Goal: Register for event/course

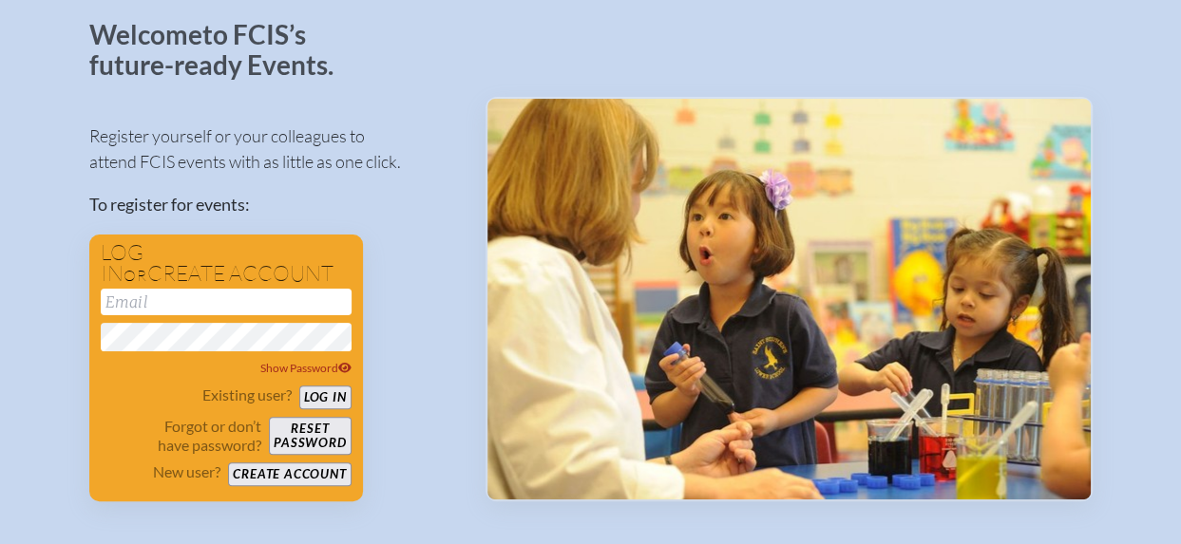
scroll to position [108, 0]
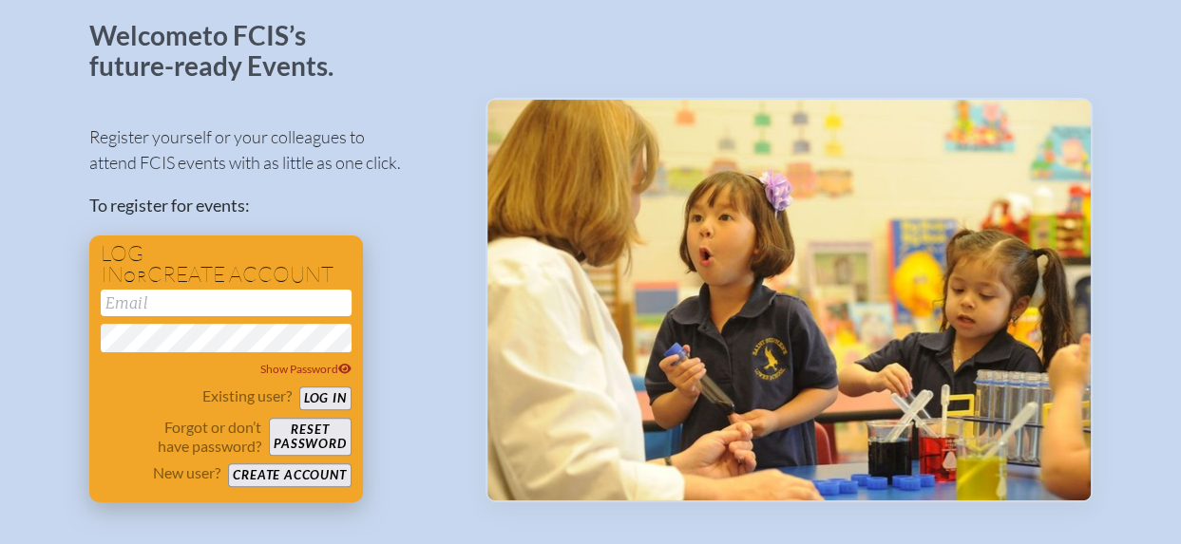
click at [122, 308] on input "email" at bounding box center [226, 303] width 251 height 27
click at [203, 176] on div "Register yourself or your colleagues to attend FCIS events with as little as on…" at bounding box center [272, 304] width 366 height 395
click at [171, 297] on input "email" at bounding box center [226, 303] width 251 height 27
type input "[EMAIL_ADDRESS][DOMAIN_NAME]"
click at [302, 430] on button "Reset password" at bounding box center [310, 437] width 82 height 38
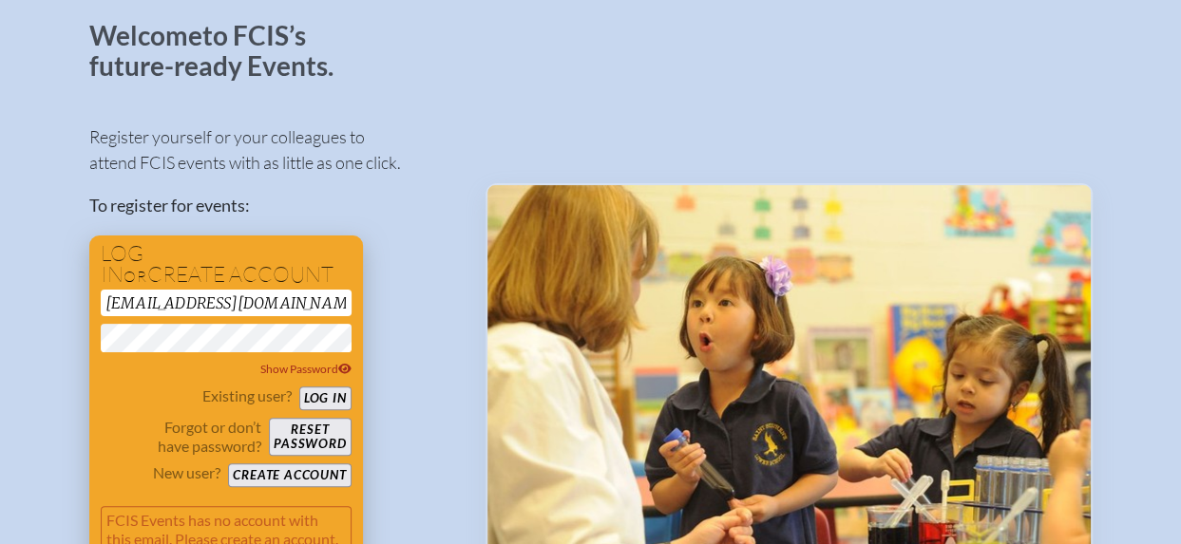
click at [302, 430] on button "Reset password" at bounding box center [310, 437] width 82 height 38
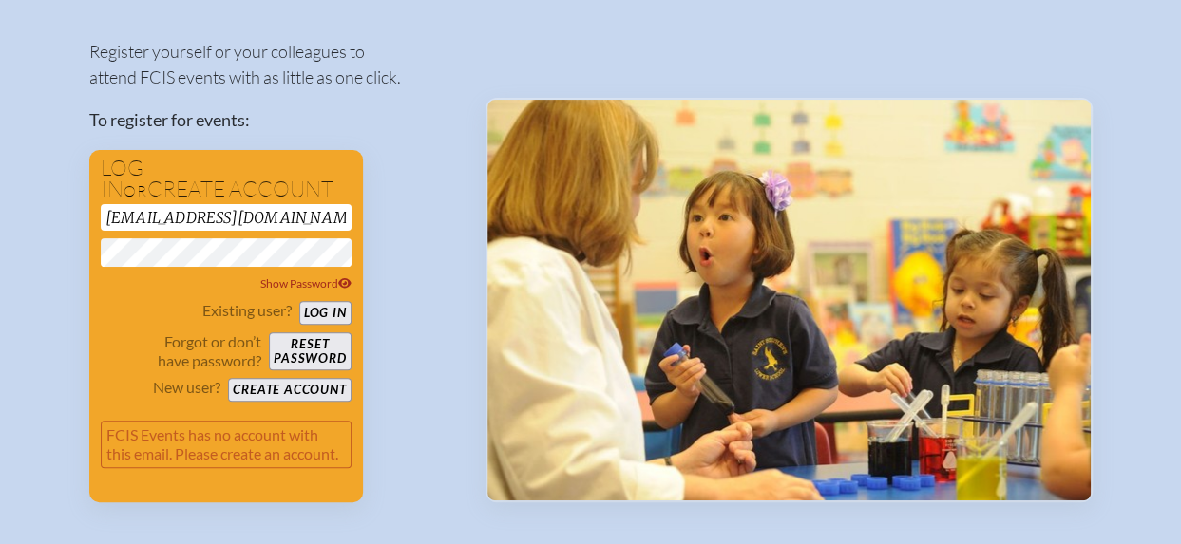
scroll to position [195, 0]
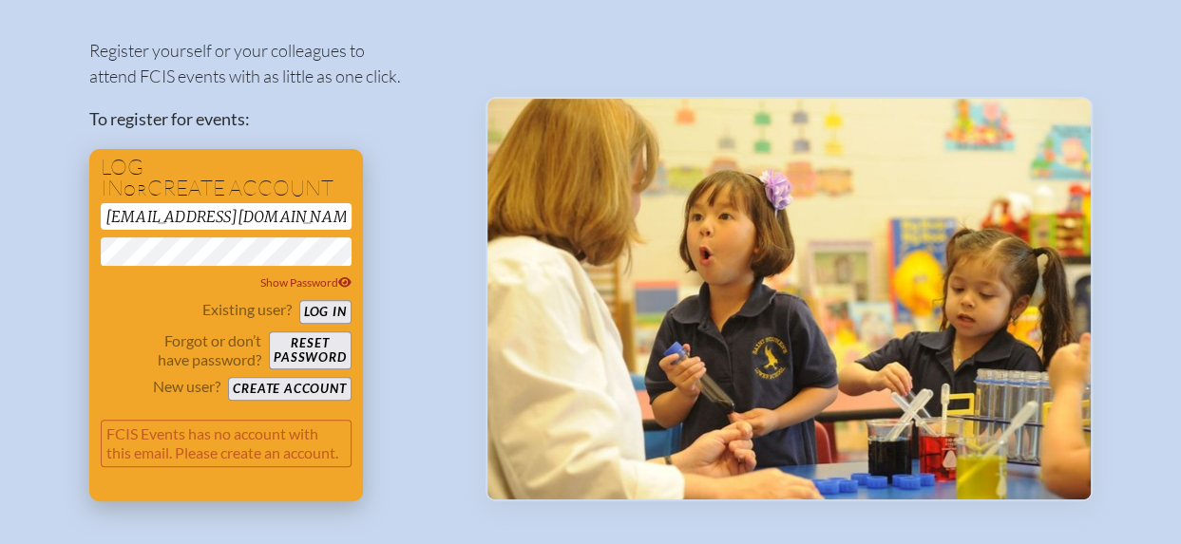
click at [295, 352] on button "Reset password" at bounding box center [310, 351] width 82 height 38
click at [261, 390] on button "Create account" at bounding box center [289, 389] width 123 height 24
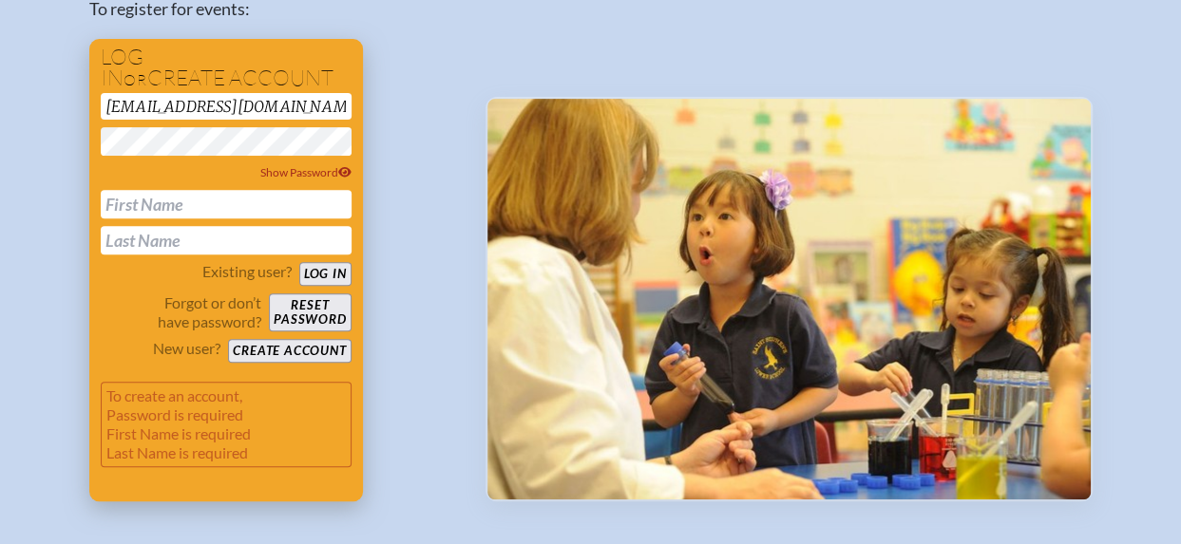
click at [138, 207] on input "text" at bounding box center [226, 204] width 251 height 29
type input "Ben"
type input "[PERSON_NAME]"
click at [239, 350] on button "Create account" at bounding box center [289, 351] width 123 height 24
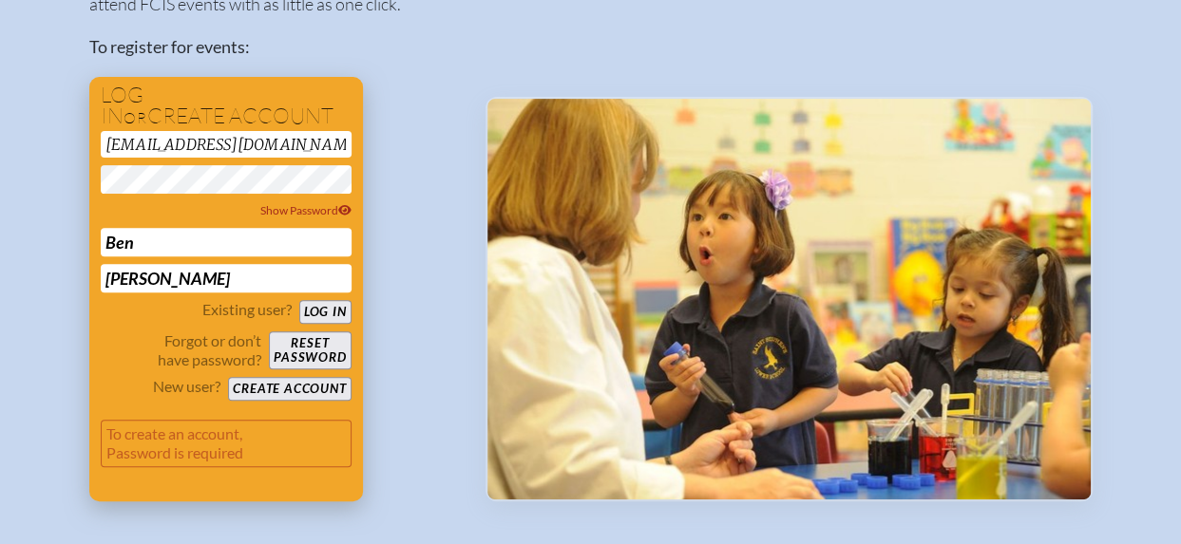
click at [226, 283] on input "[PERSON_NAME]" at bounding box center [226, 278] width 251 height 29
click at [112, 352] on p "Forgot or don’t have password?" at bounding box center [182, 351] width 162 height 38
click at [246, 383] on button "Create account" at bounding box center [289, 389] width 123 height 24
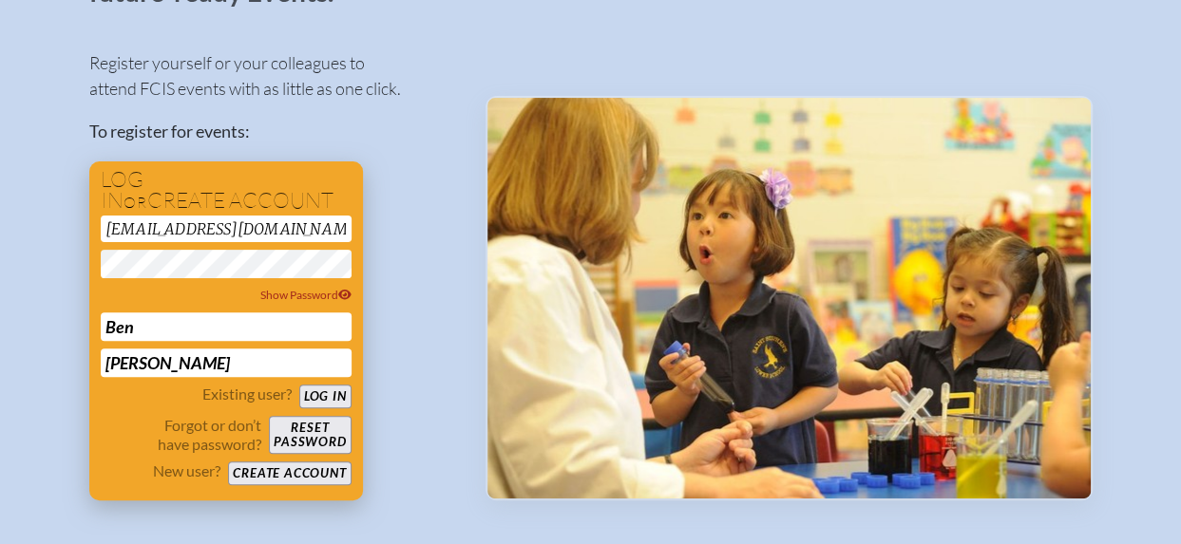
scroll to position [34, 0]
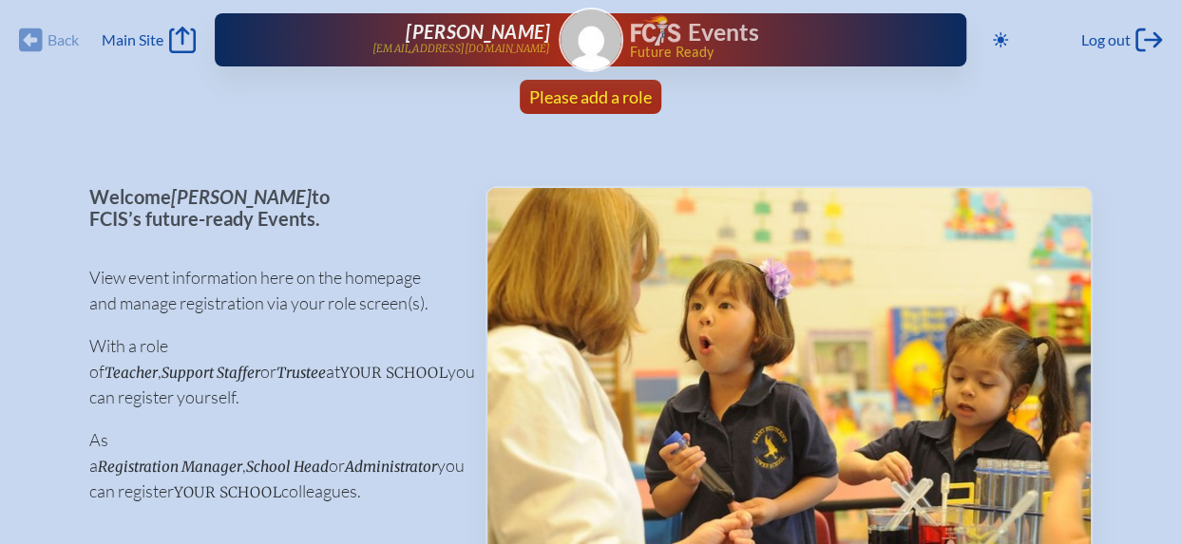
click at [550, 95] on span "Please add a role" at bounding box center [590, 96] width 123 height 21
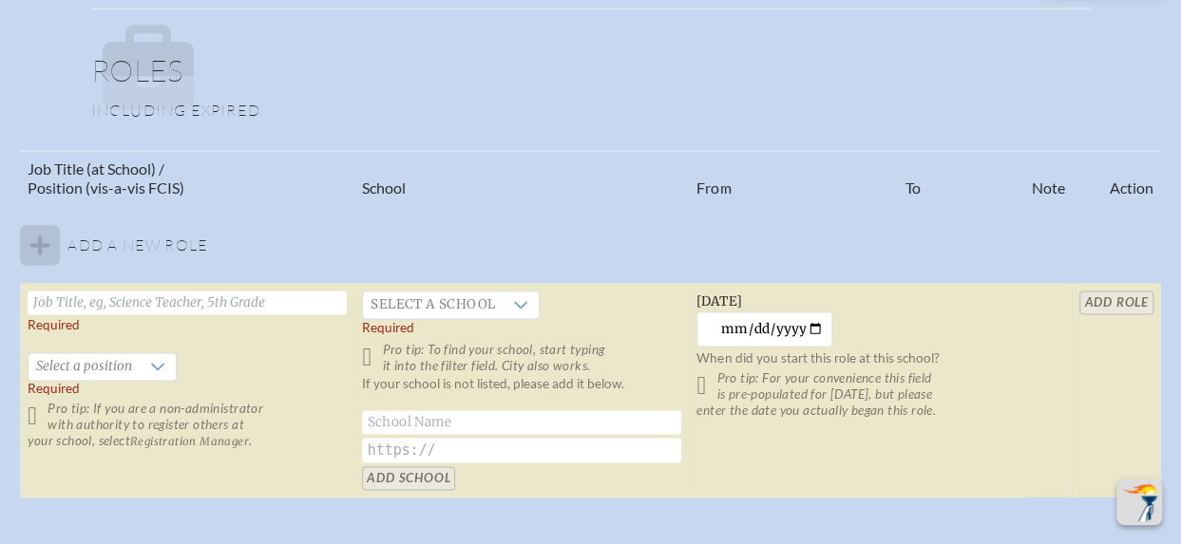
scroll to position [1112, 0]
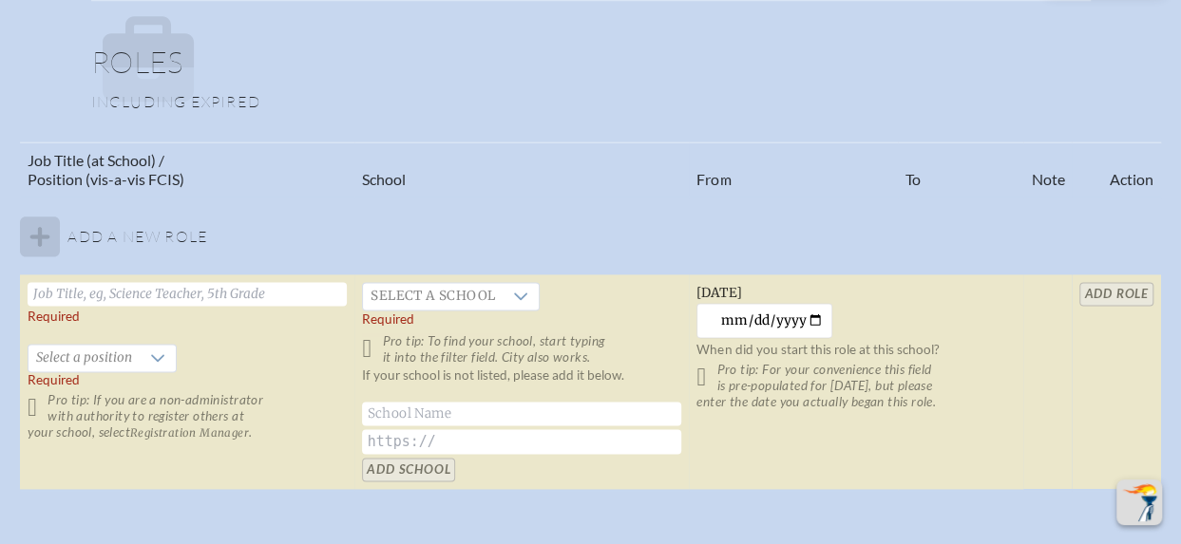
click at [63, 300] on input "text" at bounding box center [187, 294] width 319 height 24
type input "Head of School"
click at [517, 289] on icon at bounding box center [520, 296] width 15 height 15
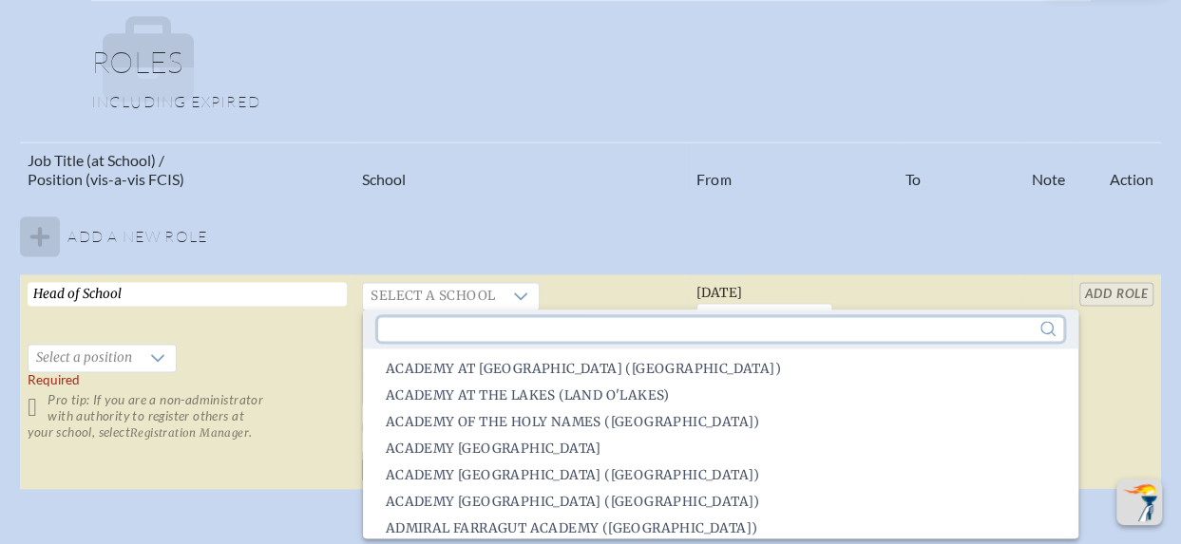
click at [505, 324] on input "text" at bounding box center [720, 329] width 685 height 24
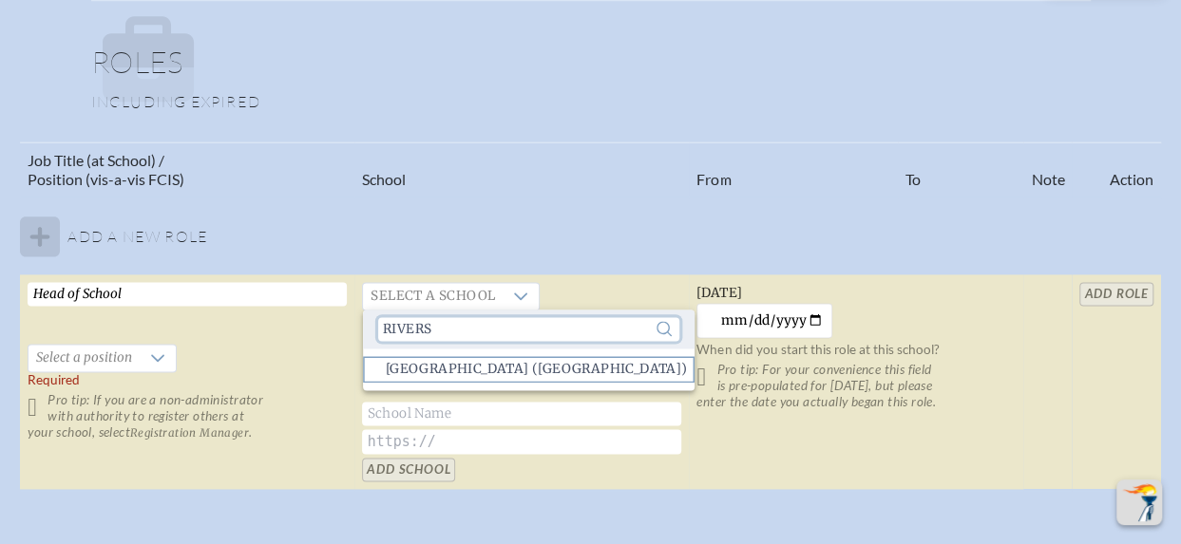
type input "Rivers"
click at [560, 368] on span "Riverside Presbyterian Day School (Jacksonville)" at bounding box center [537, 369] width 302 height 19
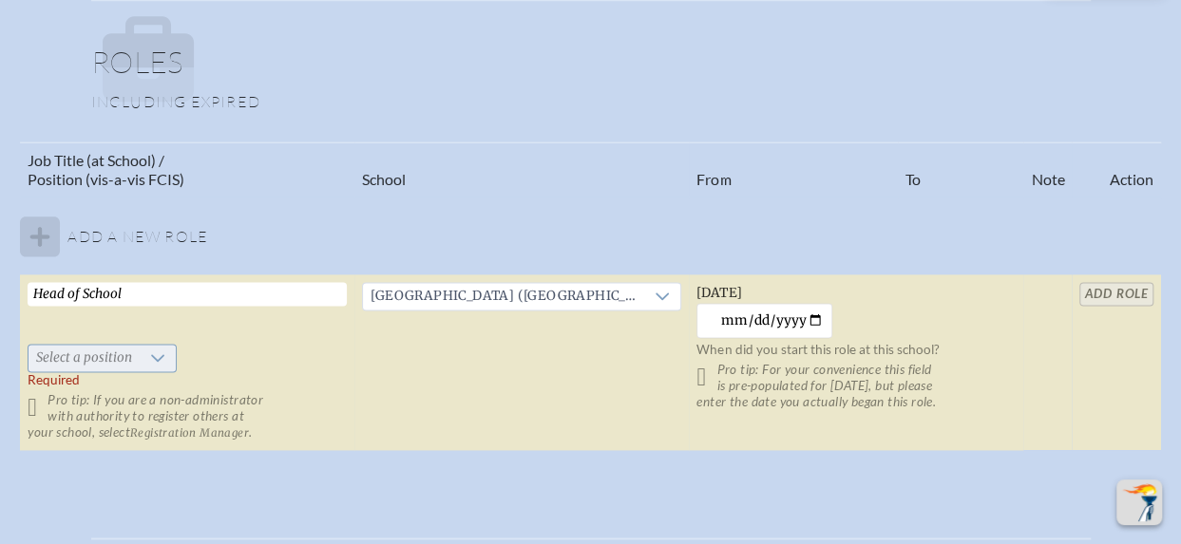
click at [156, 357] on icon at bounding box center [157, 358] width 15 height 15
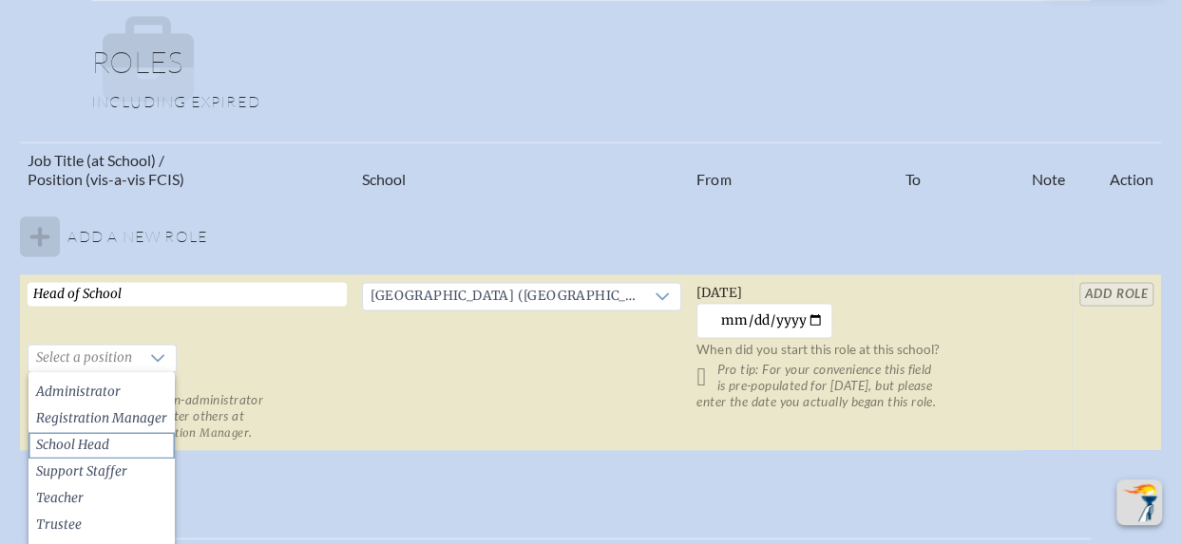
click at [115, 435] on li "School Head" at bounding box center [102, 445] width 146 height 27
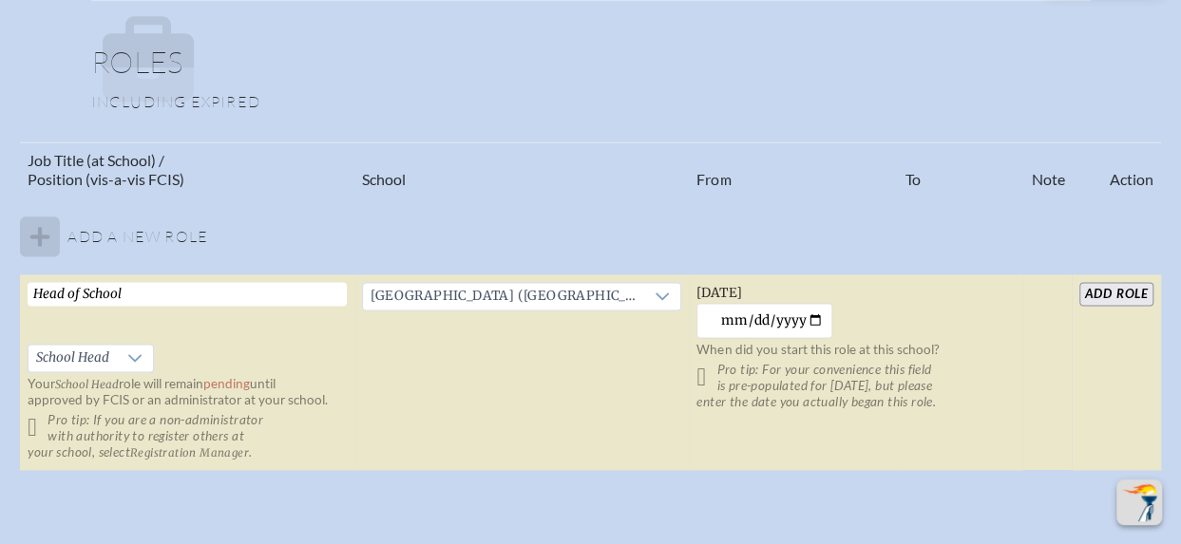
click at [195, 284] on input "Head of School" at bounding box center [187, 294] width 319 height 24
type input "H"
type input "Head of School"
click at [764, 325] on input "2025-09-14" at bounding box center [764, 320] width 136 height 35
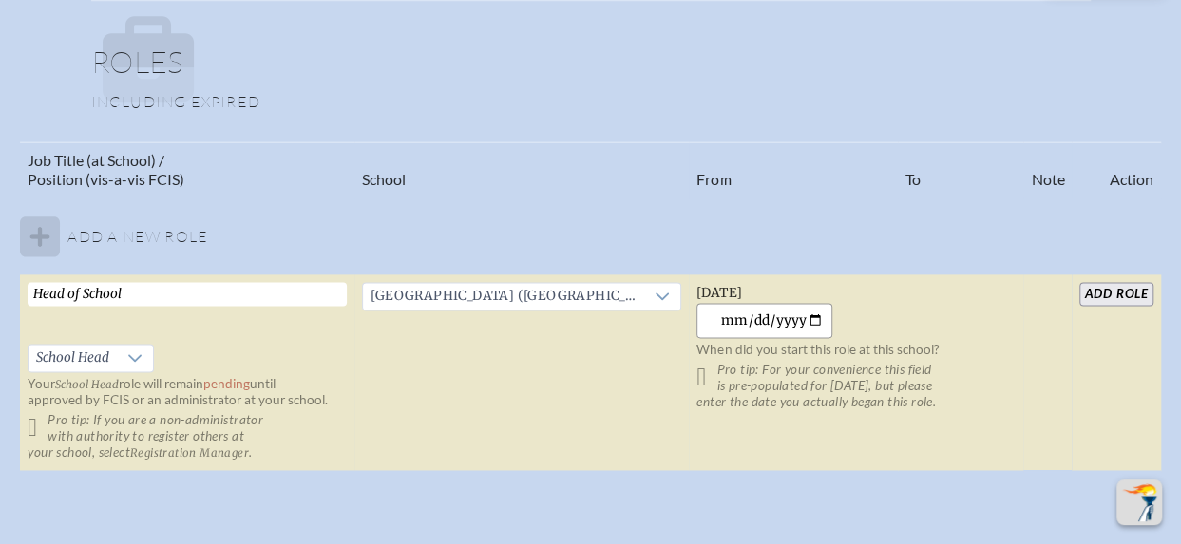
click at [815, 315] on input "2025-09-14" at bounding box center [764, 320] width 136 height 35
click at [799, 314] on input "2025-06-14" at bounding box center [764, 320] width 136 height 35
click at [739, 322] on input "2025-06-14" at bounding box center [764, 320] width 136 height 35
click at [755, 315] on input "2025-06-14" at bounding box center [764, 320] width 136 height 35
click at [745, 316] on input "2025-06-17" at bounding box center [764, 320] width 136 height 35
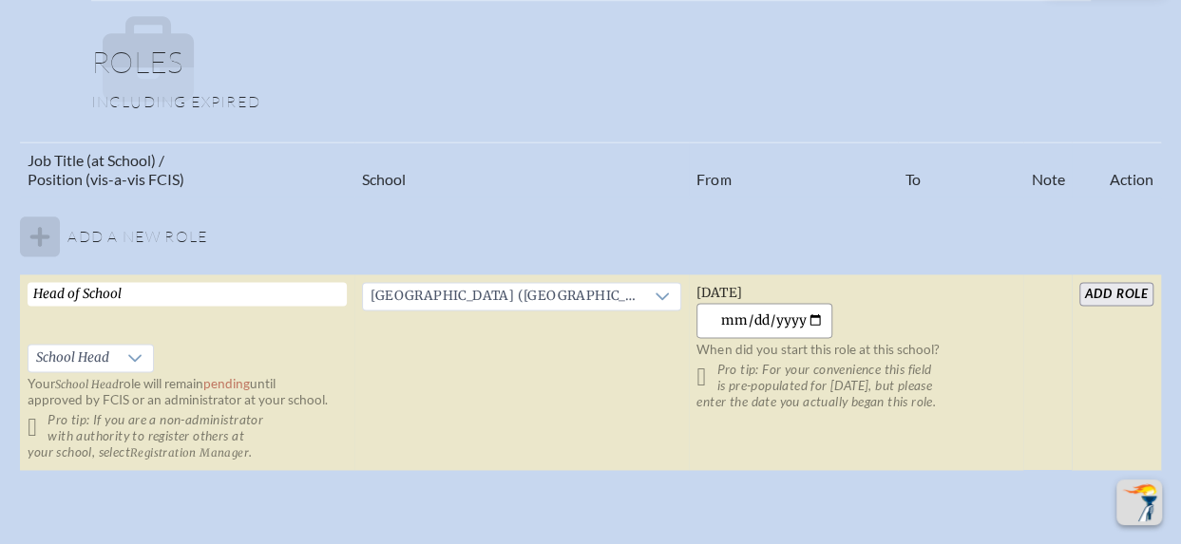
click at [794, 314] on input "2025-09-01" at bounding box center [764, 320] width 136 height 35
click at [599, 416] on td "Riverside Presbyterian Day School (Jacksonville)" at bounding box center [521, 373] width 334 height 197
click at [762, 319] on input "2017-09-14" at bounding box center [764, 320] width 136 height 35
click at [745, 317] on input "2017-09-01" at bounding box center [764, 320] width 136 height 35
type input "2017-07-01"
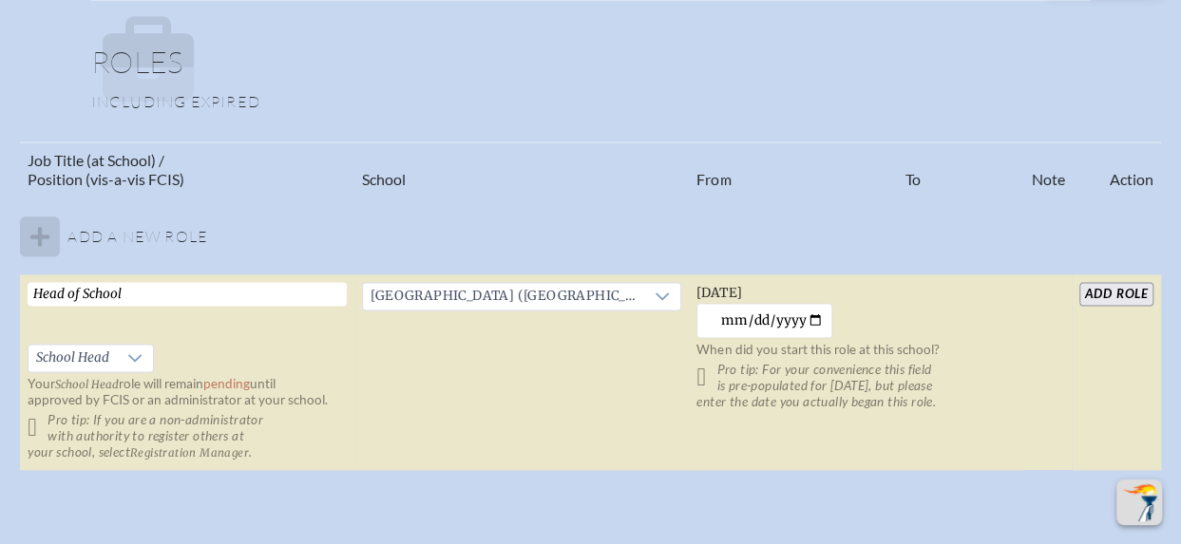
click at [618, 353] on td "Riverside Presbyterian Day School (Jacksonville)" at bounding box center [521, 373] width 334 height 197
click at [1133, 292] on input "add Role" at bounding box center [1115, 294] width 73 height 24
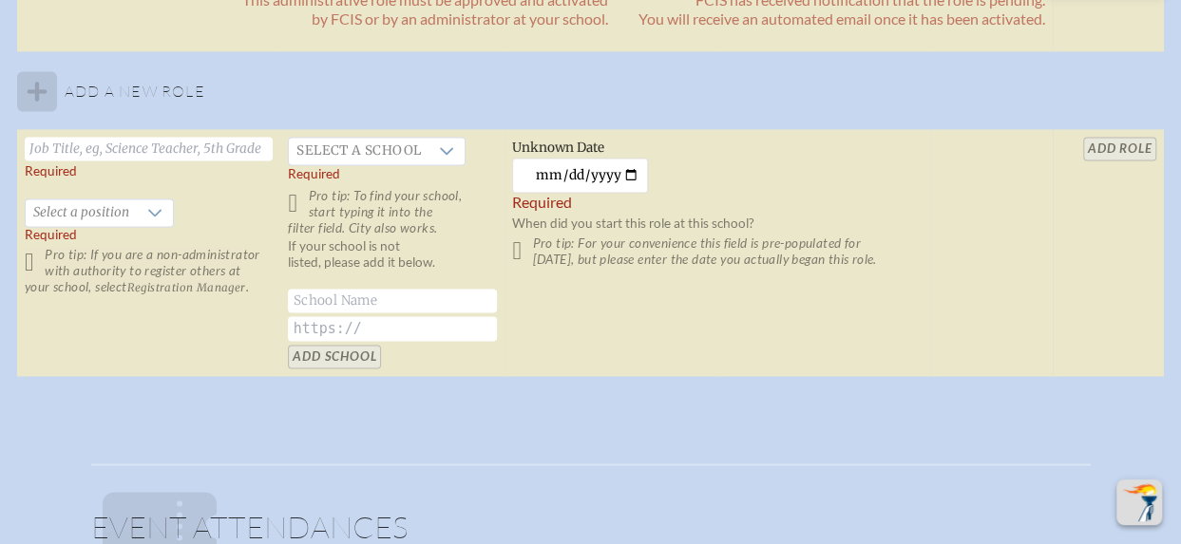
scroll to position [1416, 0]
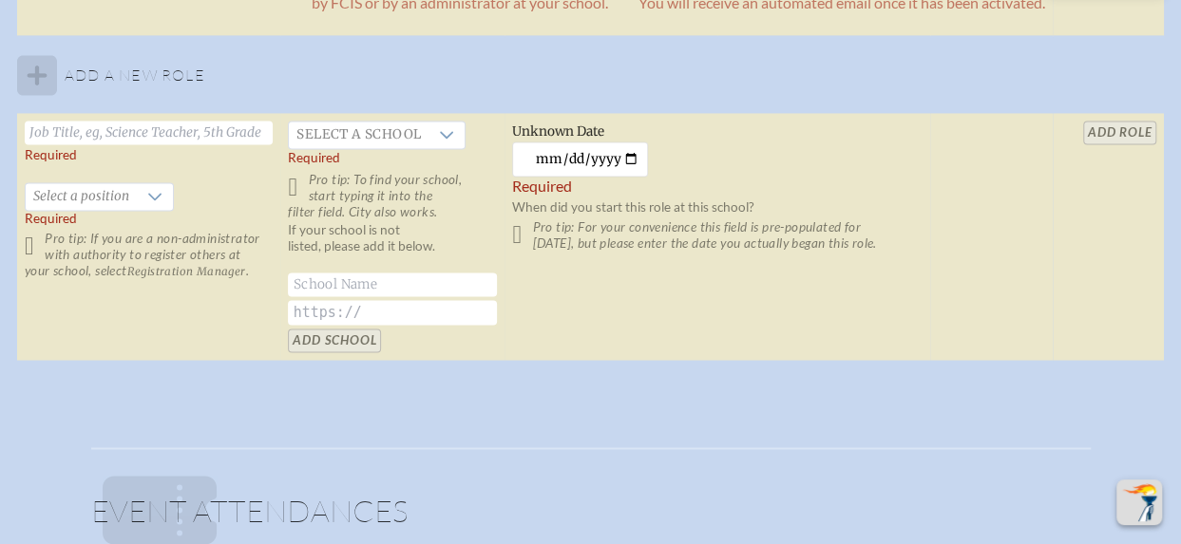
click at [25, 78] on tbody "Head of School School Head Riverside Presbyterian Day School Saturday, July 1st…" at bounding box center [590, 127] width 1147 height 467
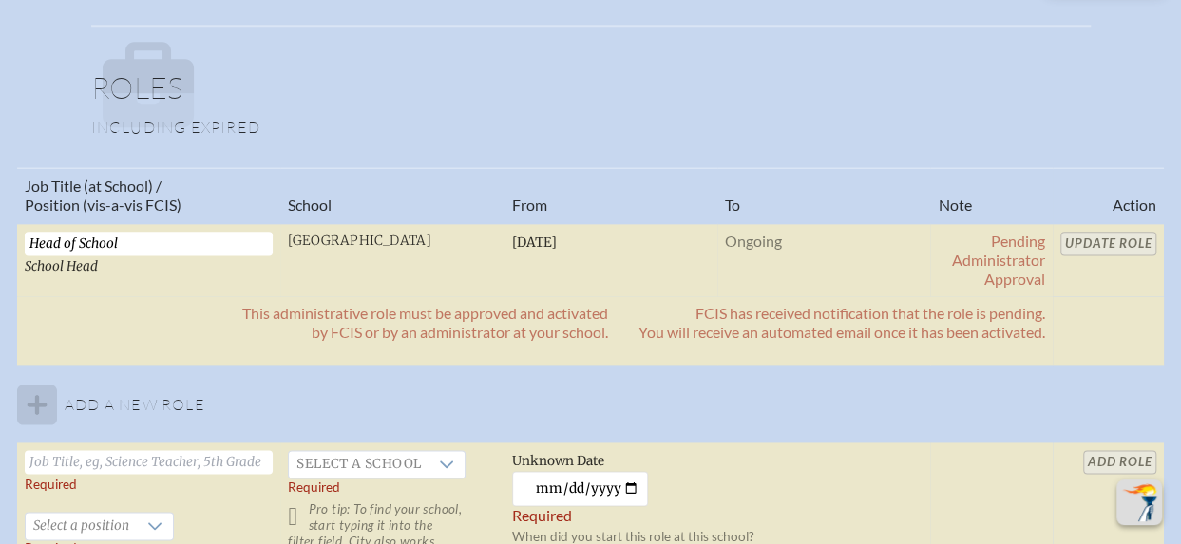
scroll to position [1023, 0]
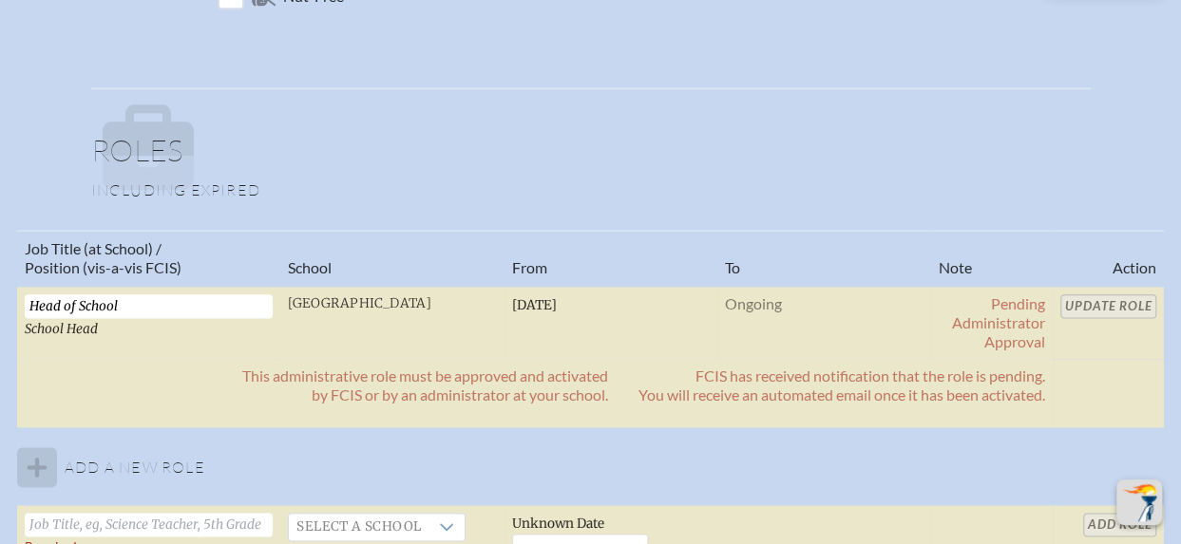
click at [195, 304] on input "Head of School" at bounding box center [149, 307] width 248 height 24
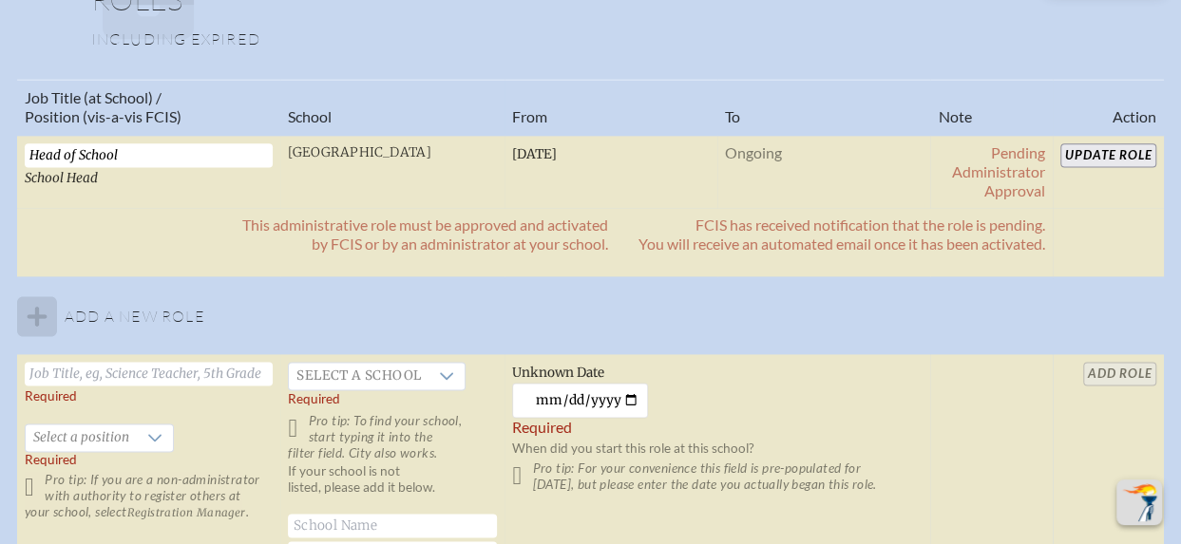
scroll to position [1176, 0]
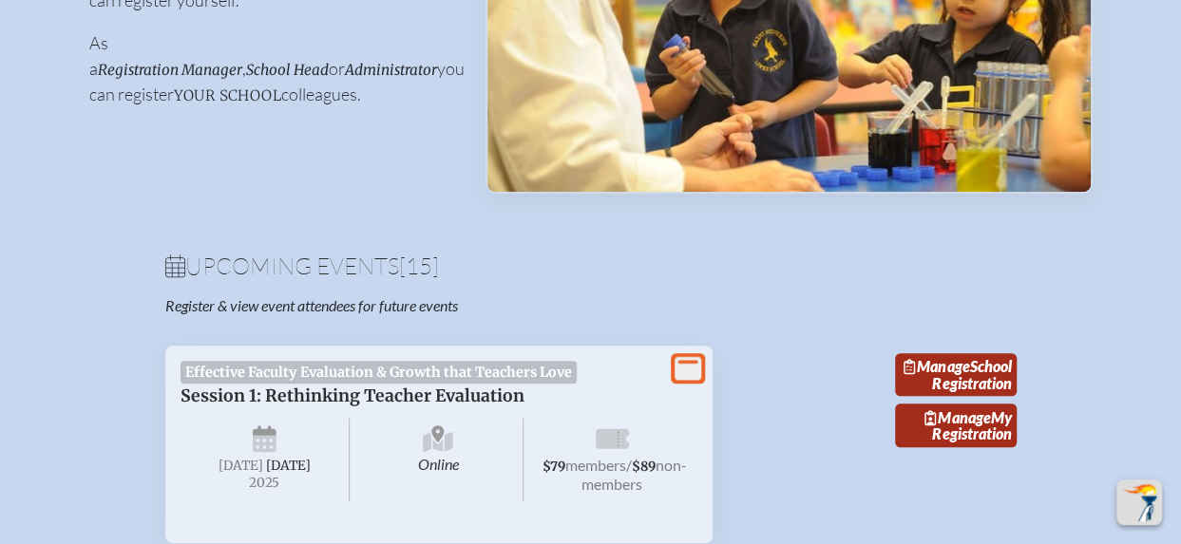
scroll to position [428, 0]
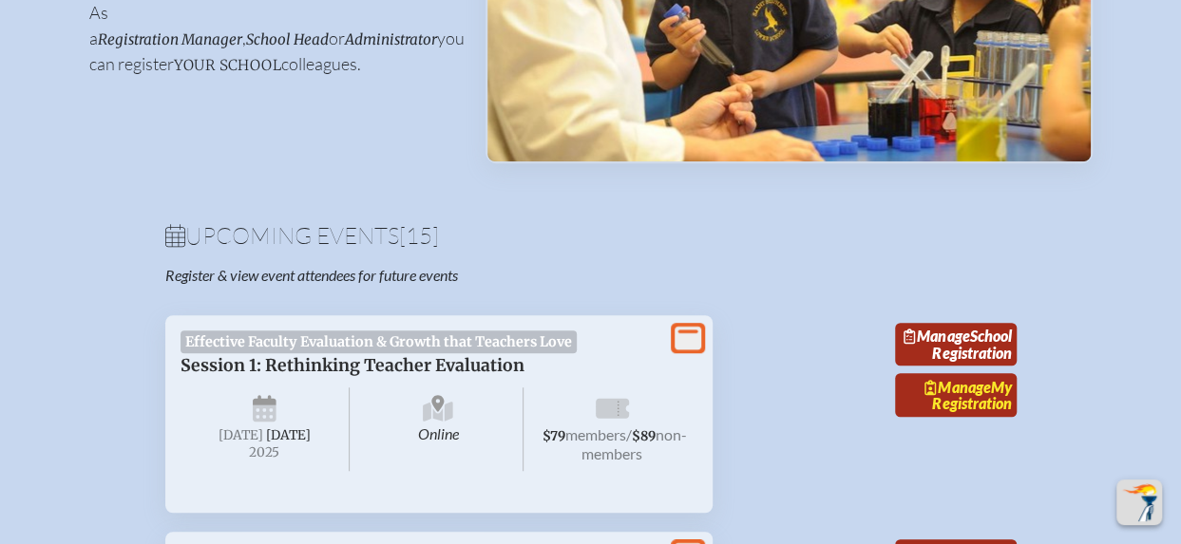
click at [951, 396] on span "Manage" at bounding box center [957, 387] width 66 height 18
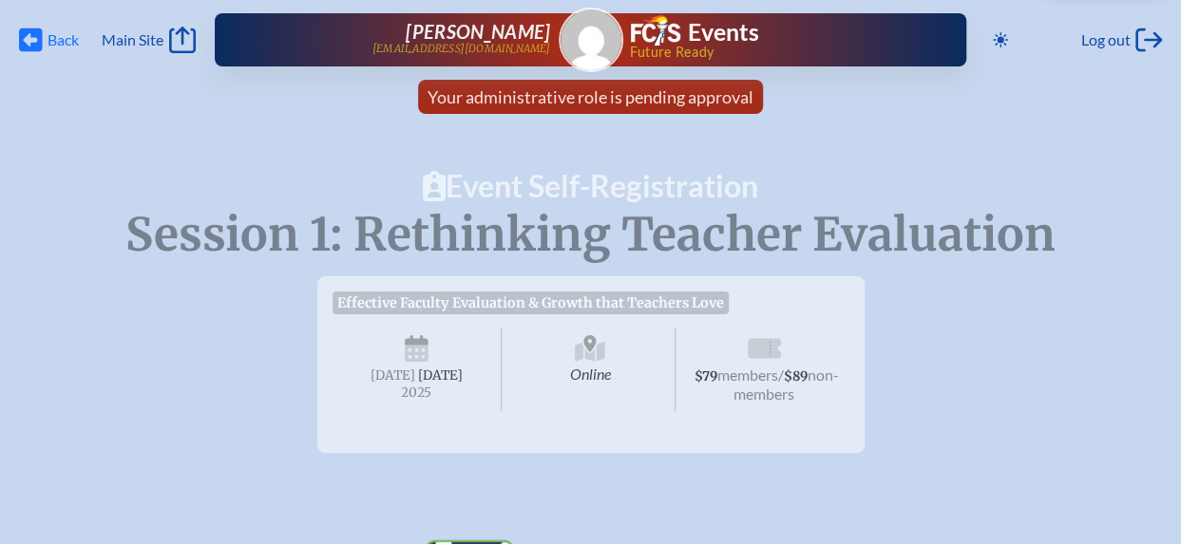
click at [32, 38] on icon "Back" at bounding box center [31, 40] width 24 height 27
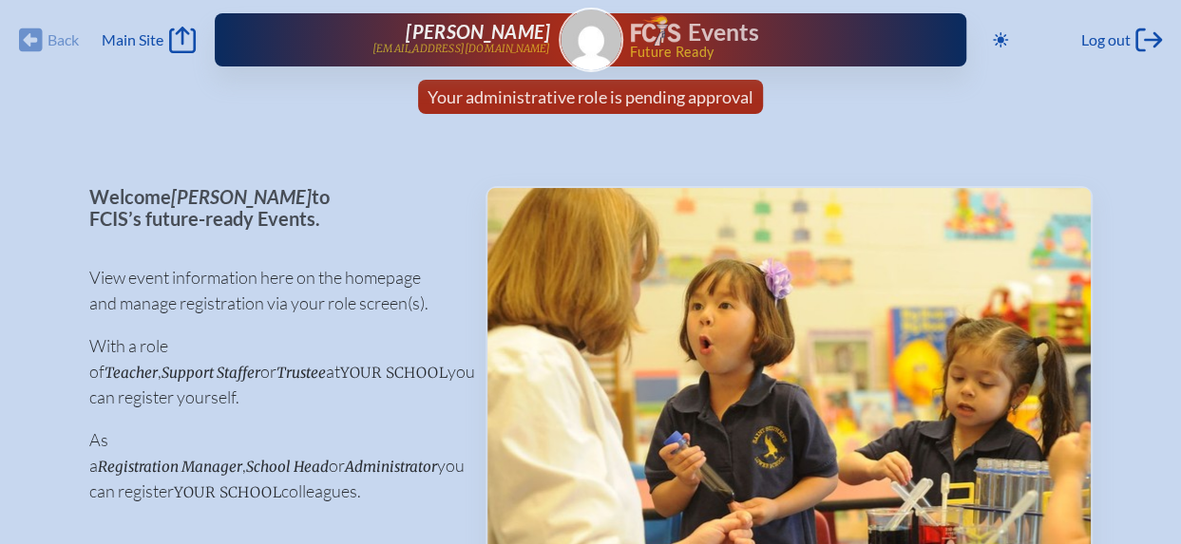
click at [176, 95] on ul "Your administrative role is pending approval" at bounding box center [590, 103] width 1181 height 46
click at [185, 34] on icon "Main Site" at bounding box center [182, 40] width 27 height 27
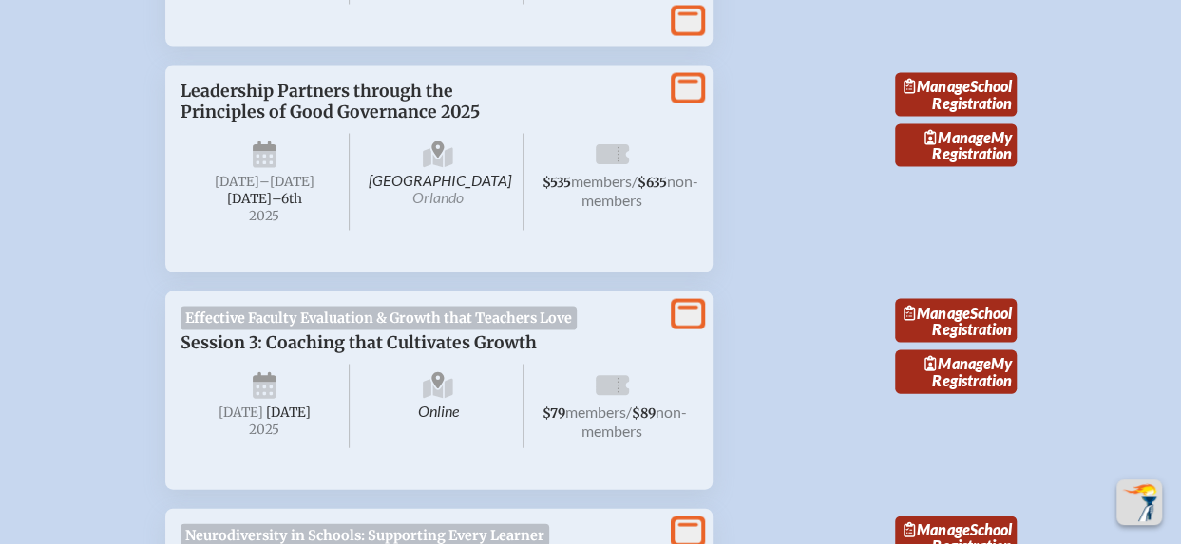
scroll to position [1856, 0]
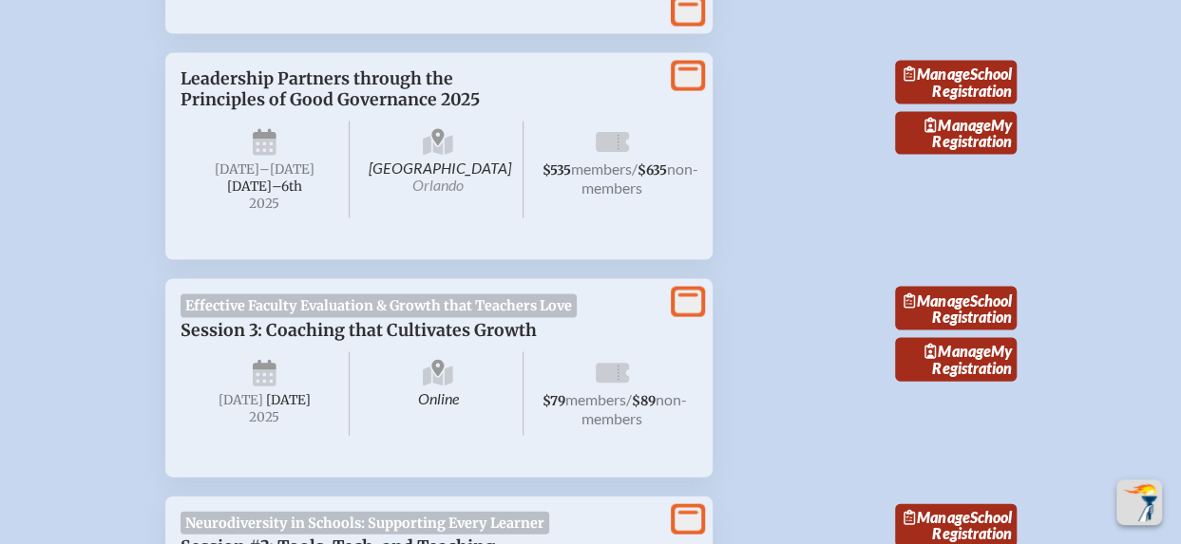
click at [571, 179] on span "$535" at bounding box center [556, 170] width 29 height 16
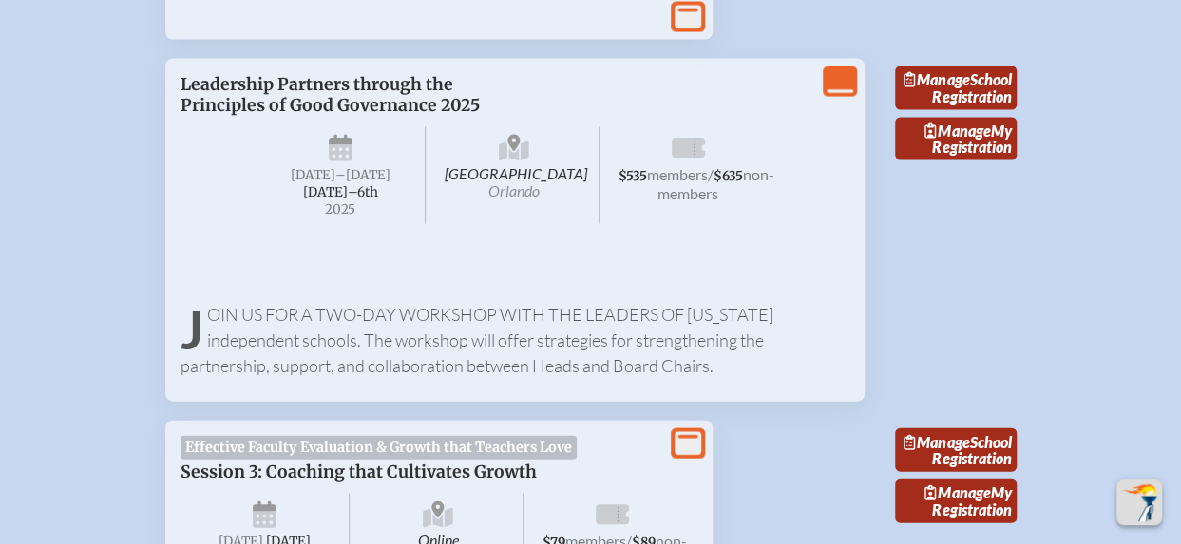
scroll to position [1842, 0]
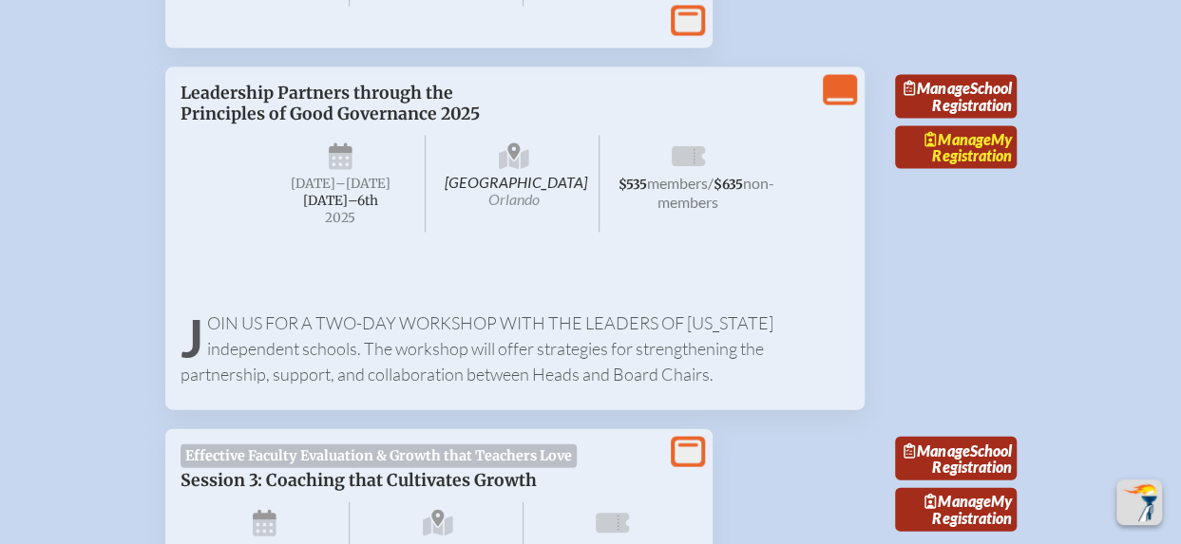
click at [960, 148] on span "Manage" at bounding box center [957, 139] width 66 height 18
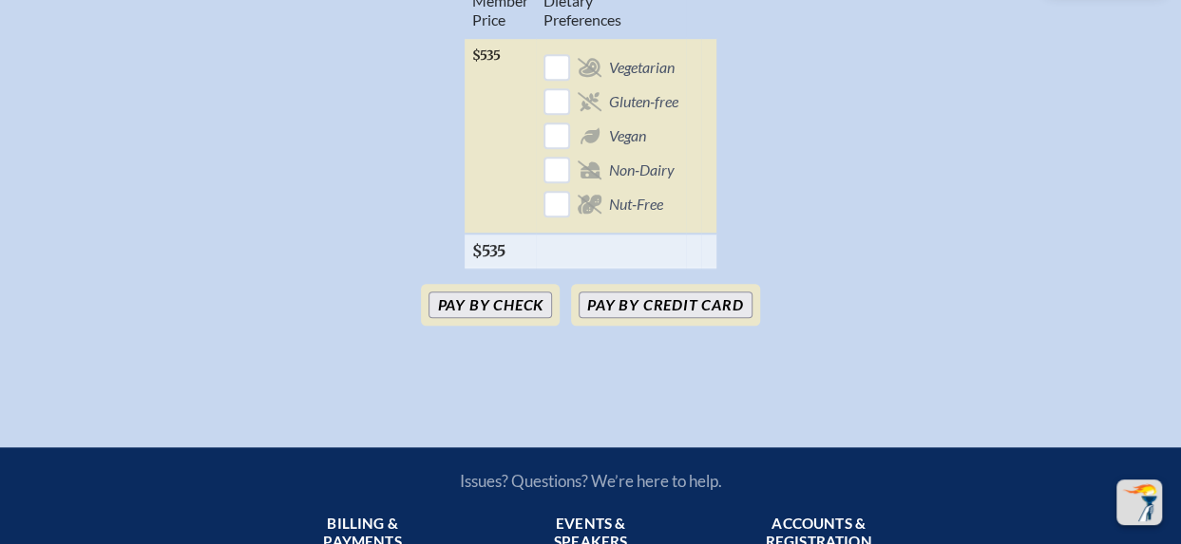
scroll to position [770, 0]
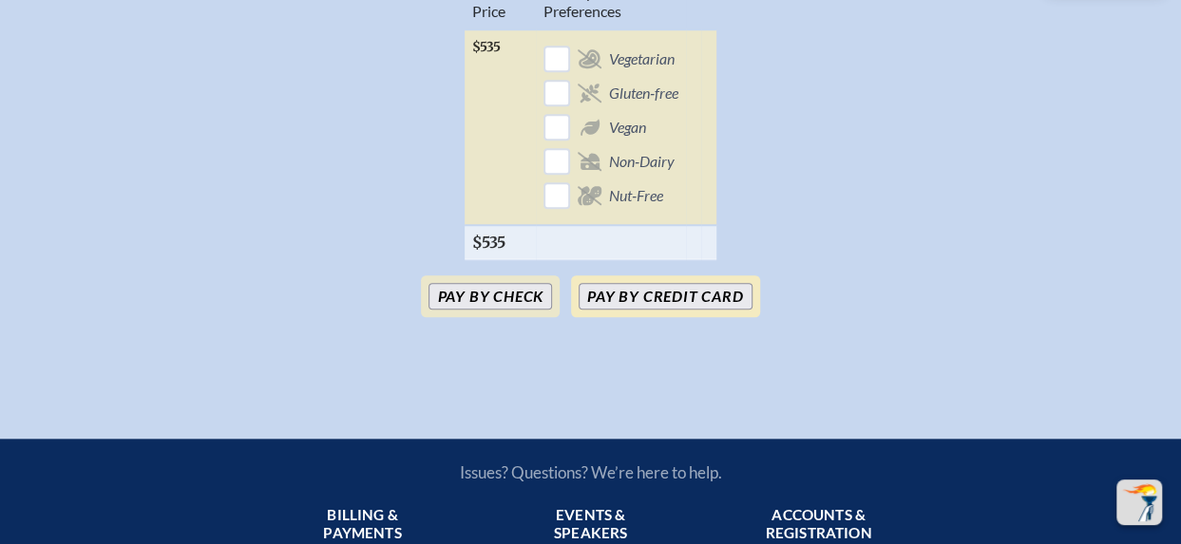
click at [623, 310] on button "Pay by Credit Card" at bounding box center [665, 296] width 173 height 27
